Goal: Information Seeking & Learning: Learn about a topic

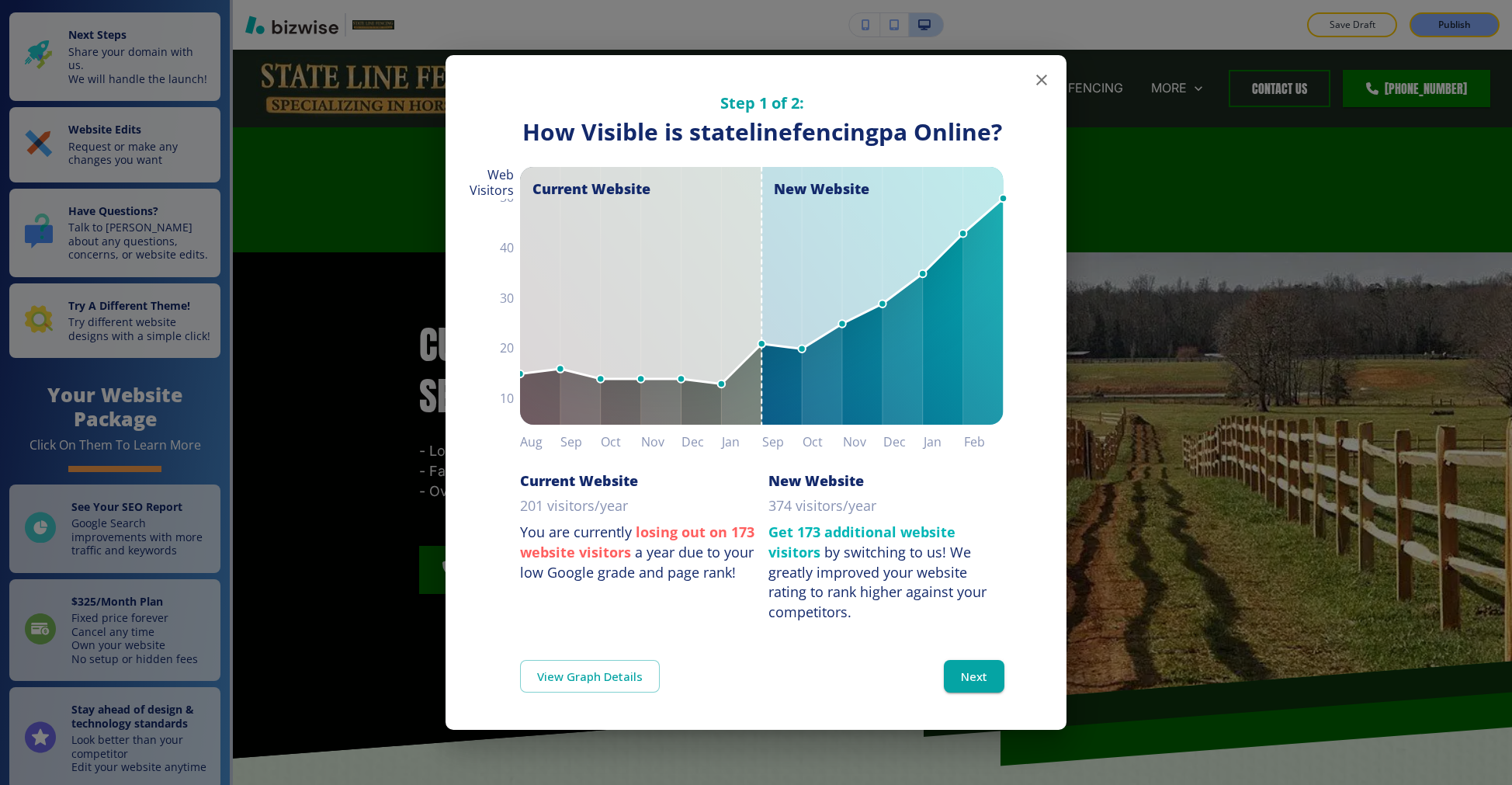
click at [1036, 75] on icon "button" at bounding box center [1041, 79] width 18 height 18
